Goal: Check status

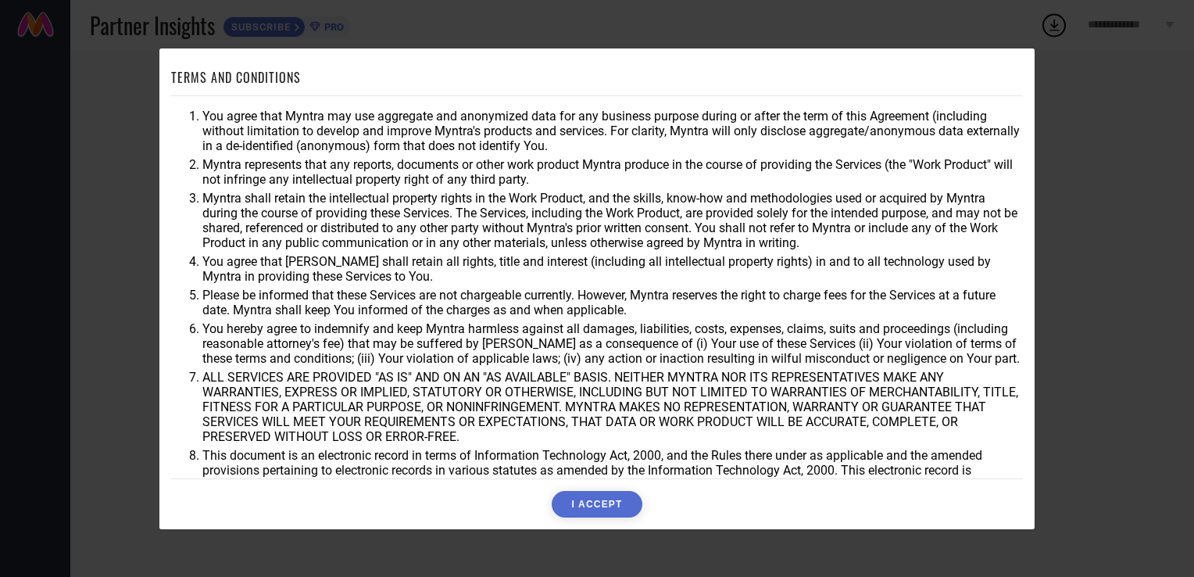
scroll to position [45, 0]
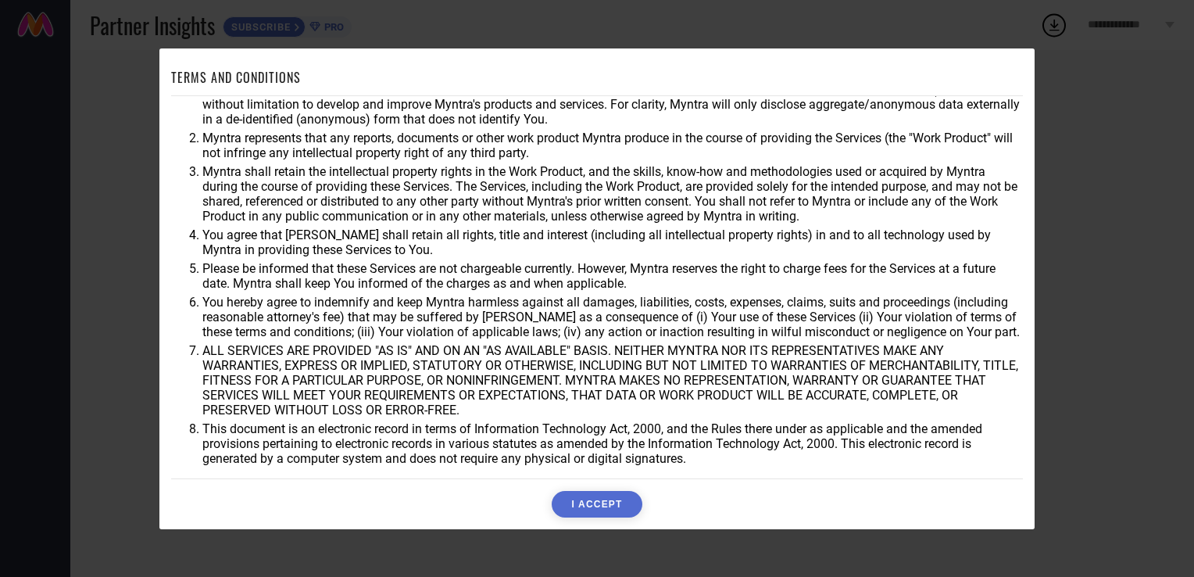
click at [592, 515] on button "I ACCEPT" at bounding box center [597, 504] width 90 height 27
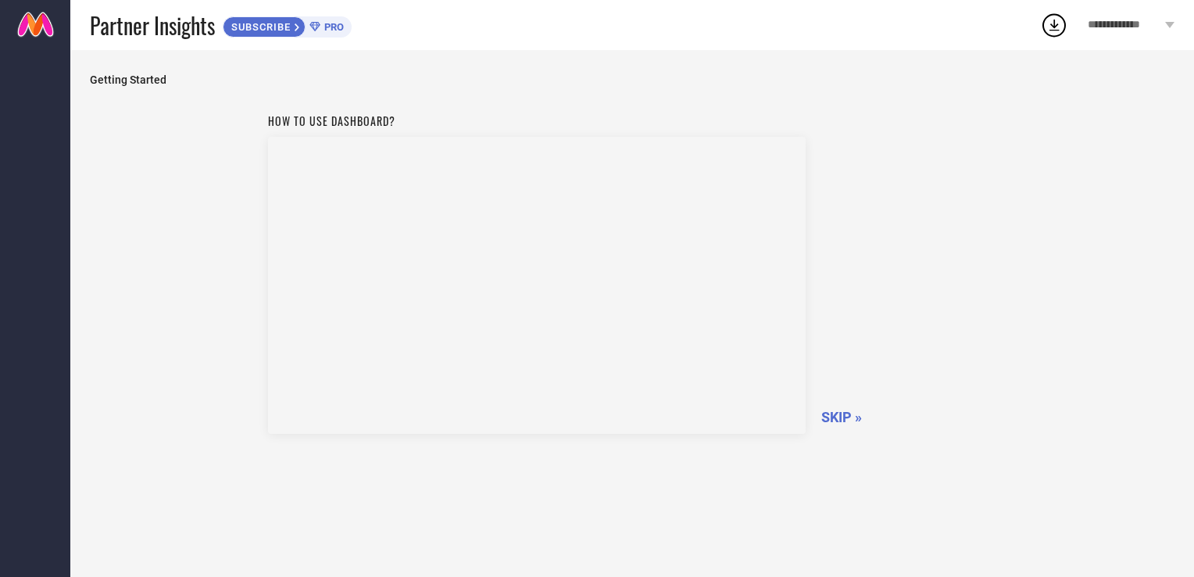
click at [835, 409] on span "SKIP »" at bounding box center [841, 417] width 41 height 16
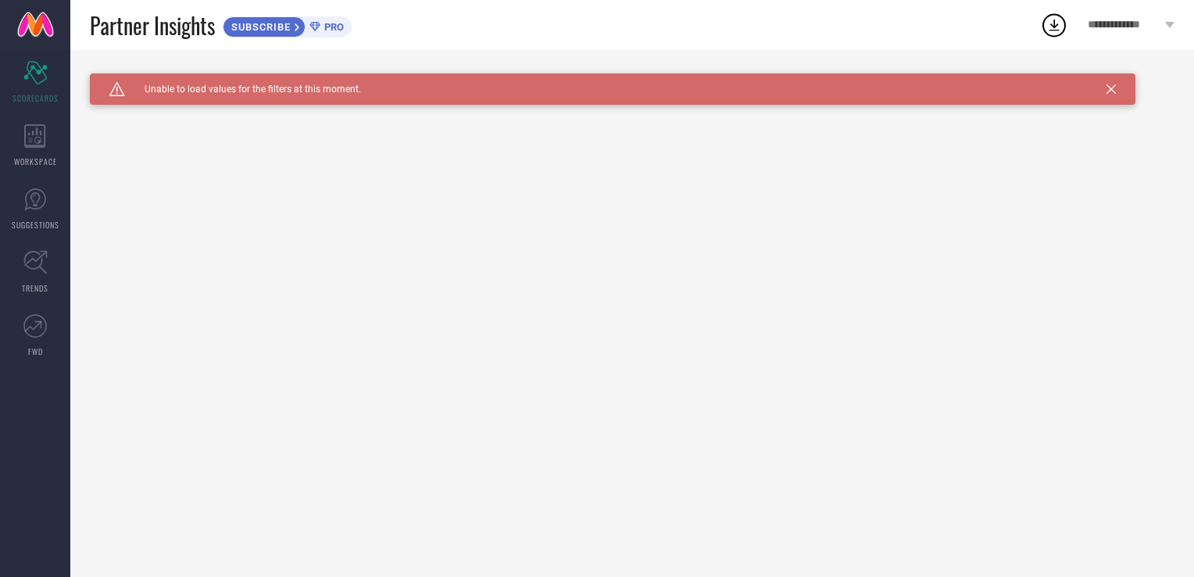
click at [628, 380] on div "Caution Created with Sketch. Unable to load values for the filters at this mome…" at bounding box center [632, 313] width 1124 height 527
